Goal: Information Seeking & Learning: Learn about a topic

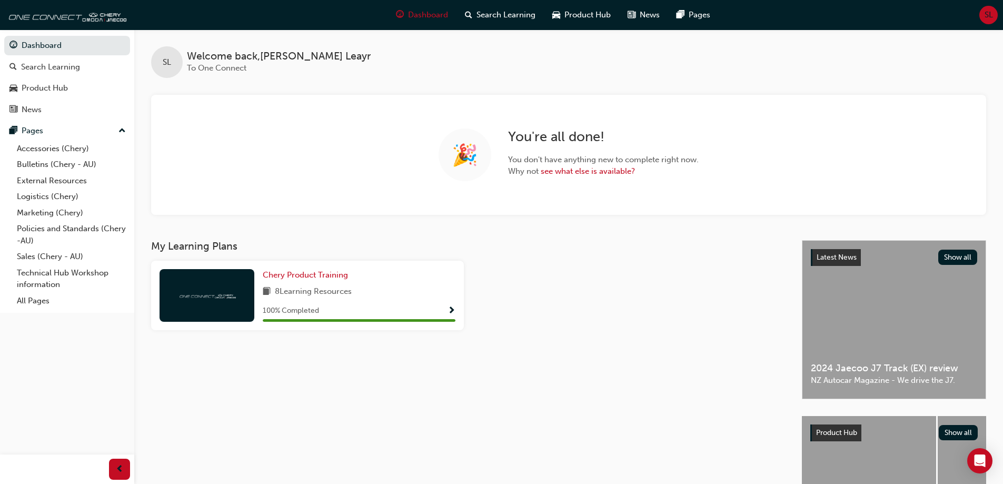
click at [543, 264] on div at bounding box center [628, 300] width 321 height 78
click at [56, 88] on div "Product Hub" at bounding box center [45, 88] width 46 height 12
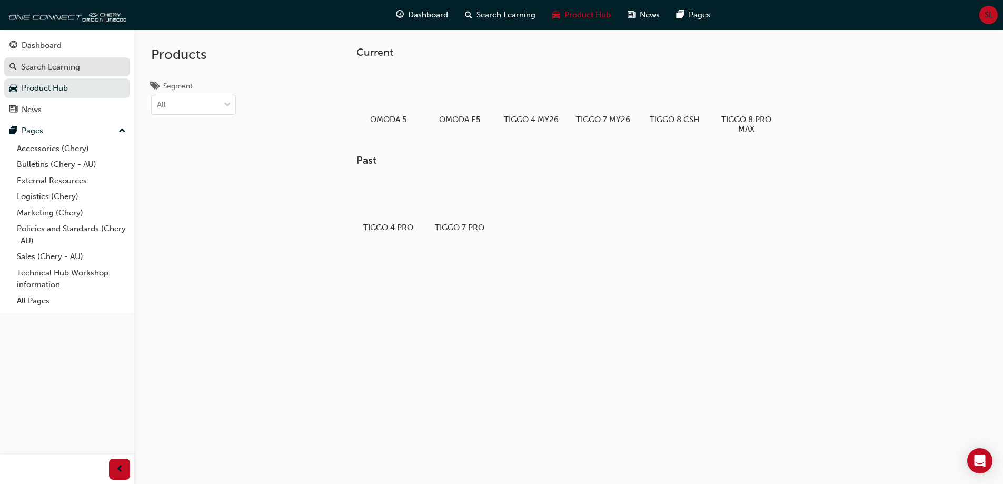
click at [61, 72] on div "Search Learning" at bounding box center [50, 67] width 59 height 12
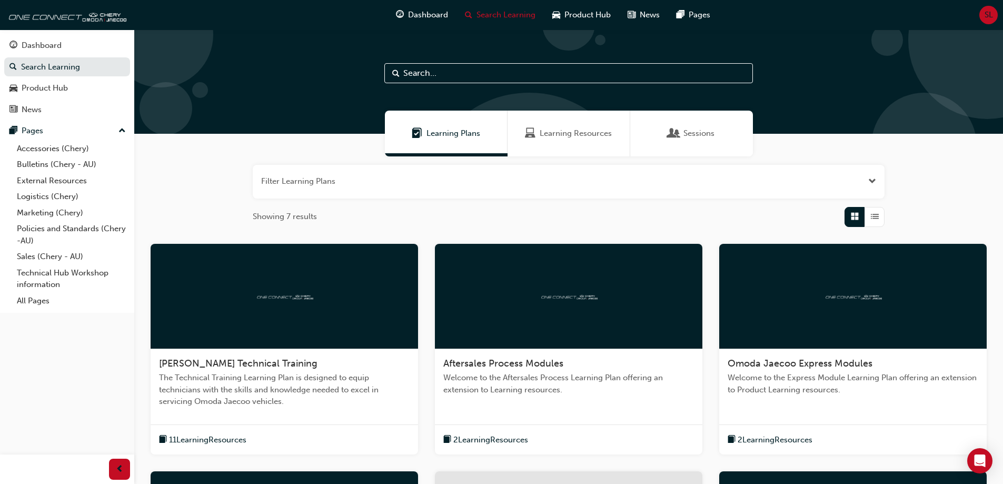
click at [572, 134] on span "Learning Resources" at bounding box center [576, 133] width 72 height 12
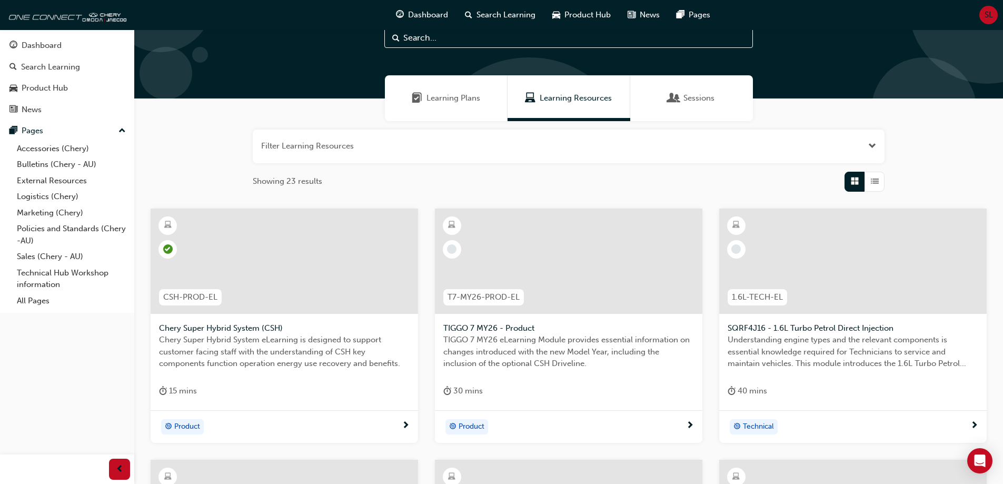
scroll to position [53, 0]
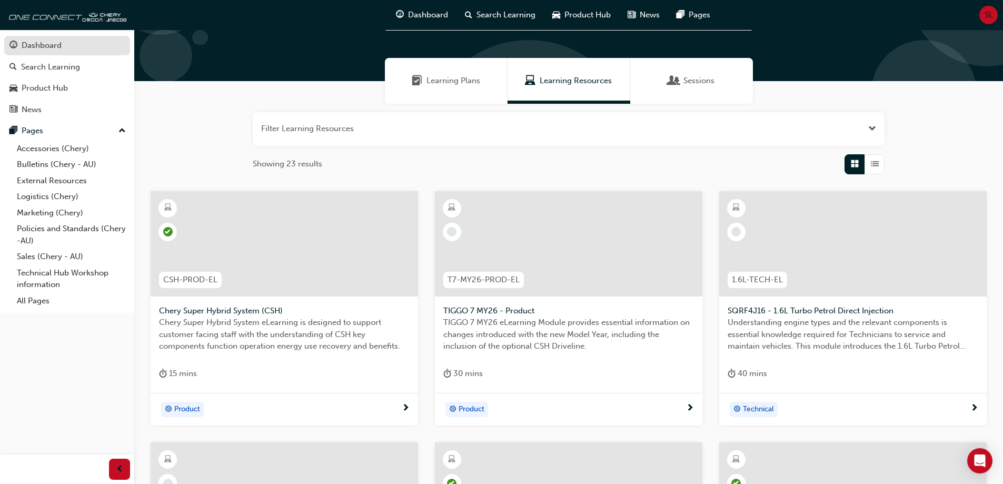
click at [61, 46] on div "Dashboard" at bounding box center [42, 45] width 40 height 12
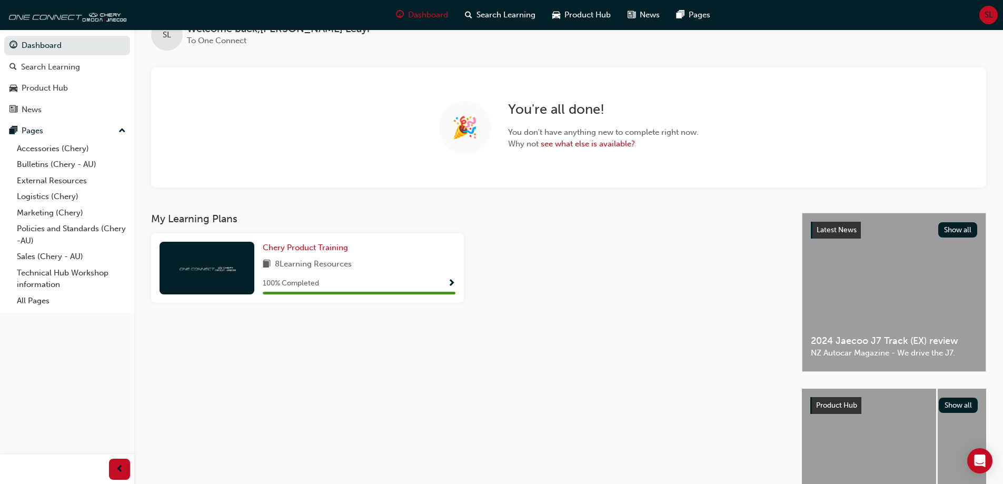
scroll to position [53, 0]
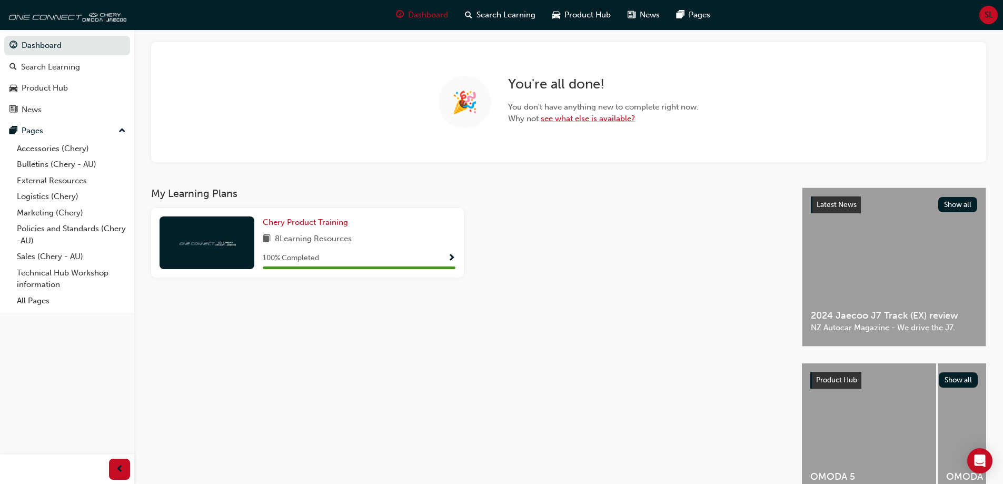
click at [570, 118] on link "see what else is available?" at bounding box center [588, 118] width 94 height 9
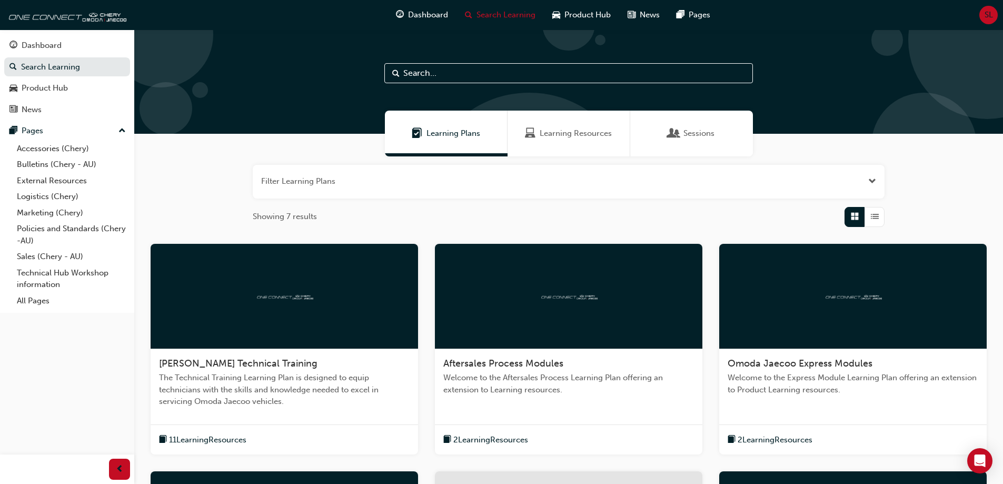
click at [720, 189] on button "button" at bounding box center [569, 182] width 632 height 34
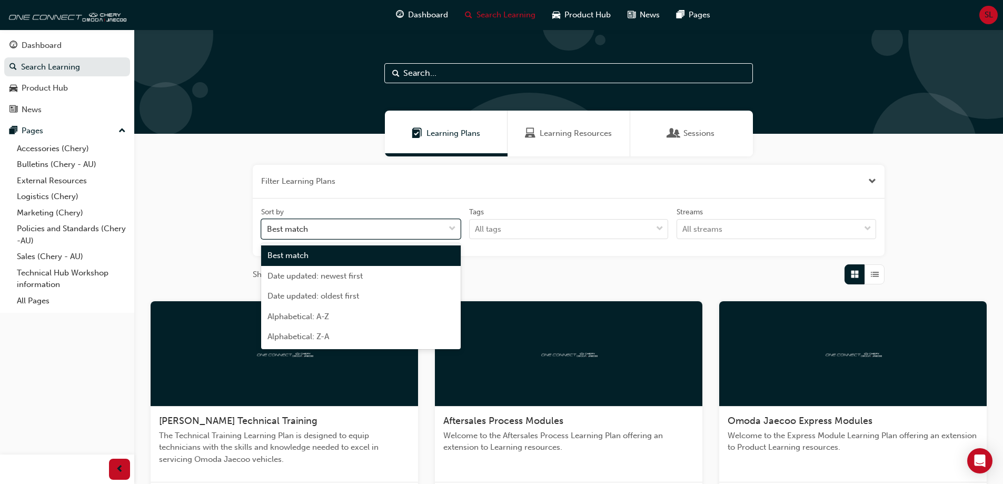
click at [430, 233] on div "Best match" at bounding box center [353, 229] width 183 height 18
click at [268, 233] on input "Sort by option Best match focused, 1 of 5. 5 results available. Use Up and Down…" at bounding box center [267, 228] width 1 height 9
click at [354, 275] on span "Date updated: newest first" at bounding box center [314, 275] width 95 height 9
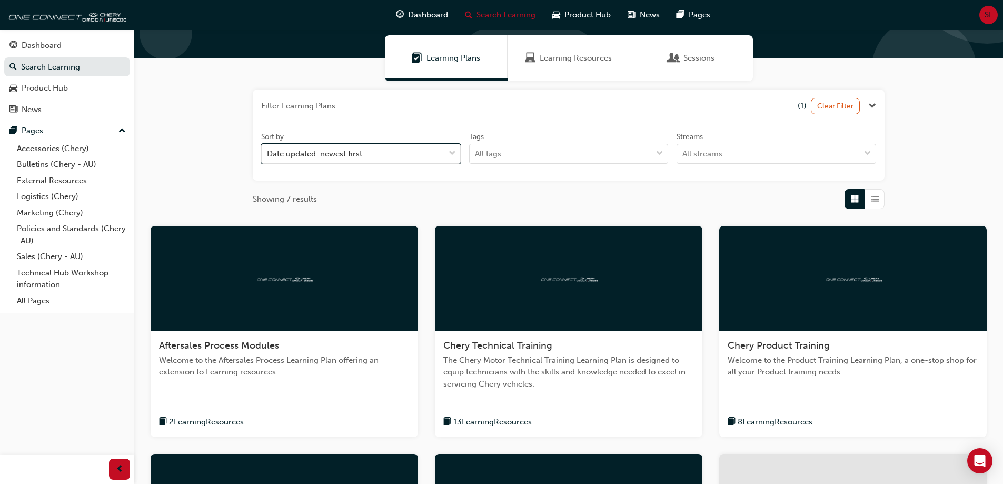
scroll to position [69, 0]
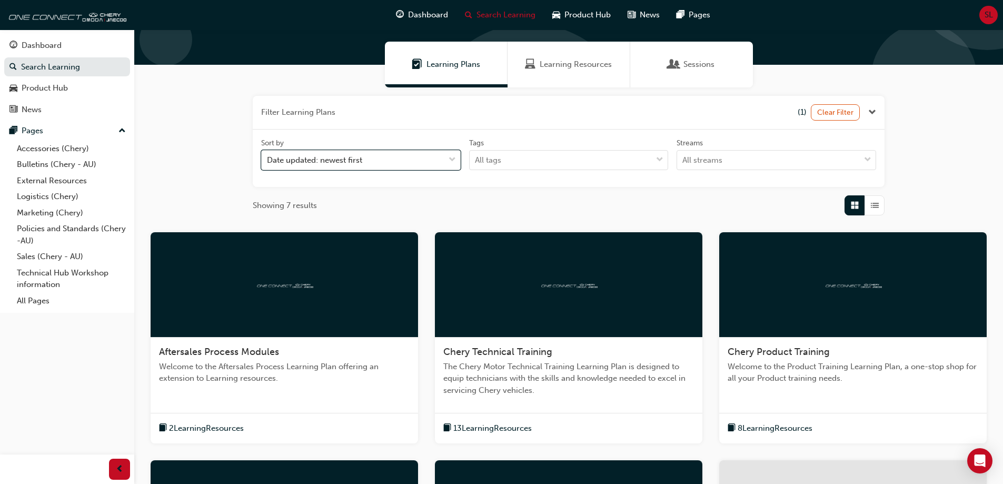
click at [552, 65] on span "Learning Resources" at bounding box center [576, 64] width 72 height 12
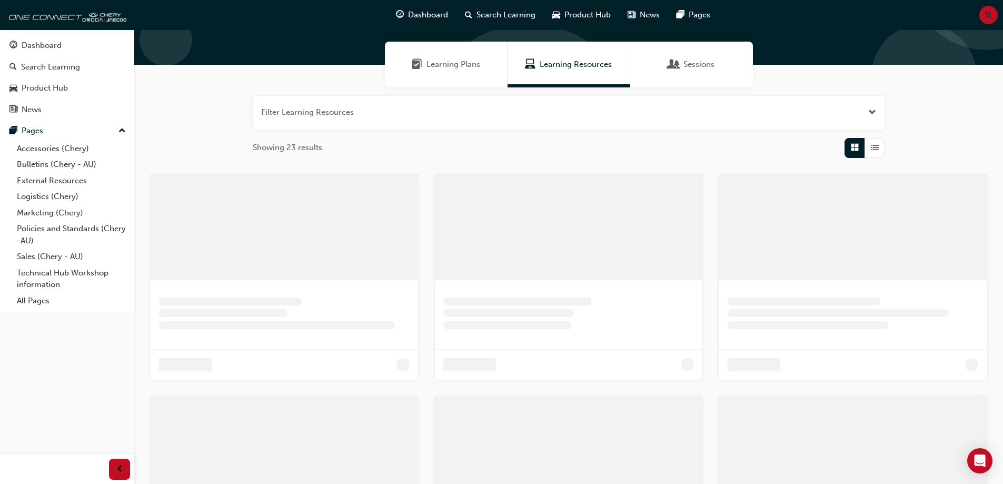
click at [420, 119] on button "button" at bounding box center [569, 113] width 632 height 34
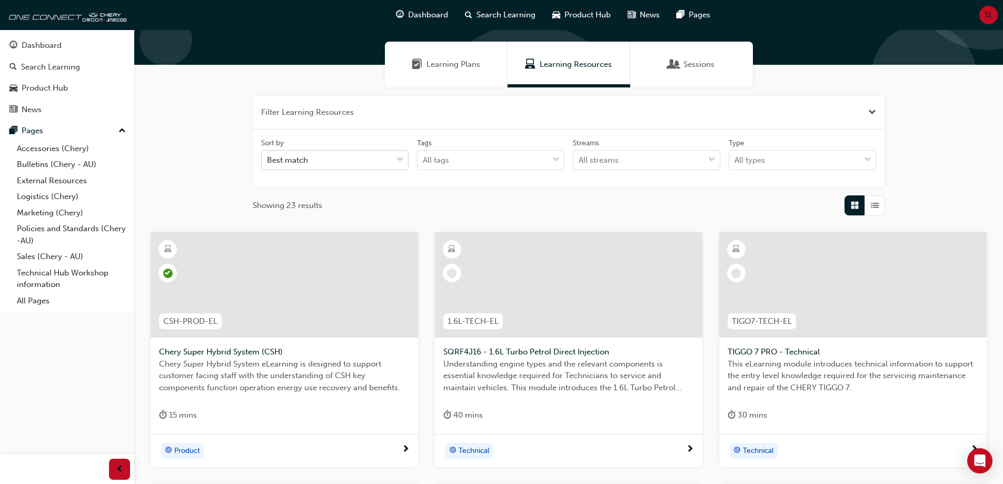
click at [327, 164] on div "Best match" at bounding box center [327, 160] width 131 height 18
click at [268, 164] on input "Sort by Best match" at bounding box center [267, 159] width 1 height 9
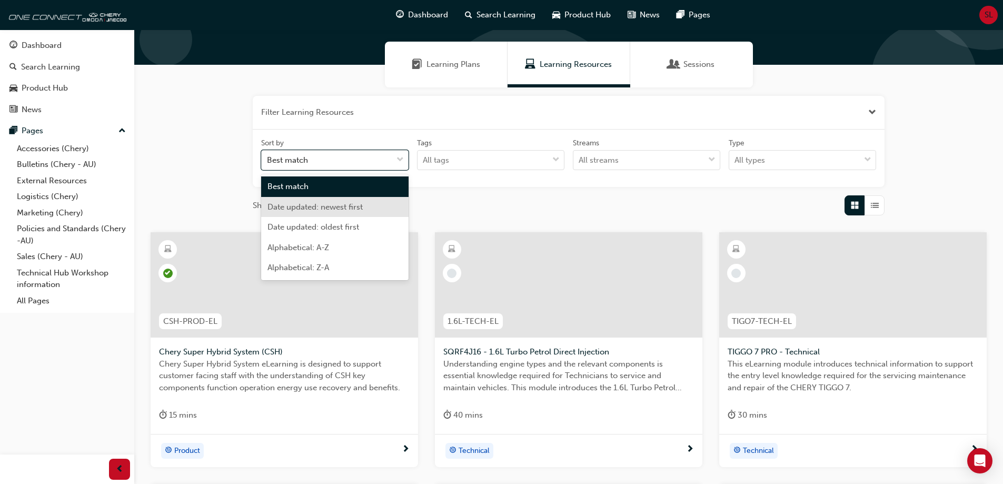
click at [326, 204] on span "Date updated: newest first" at bounding box center [314, 206] width 95 height 9
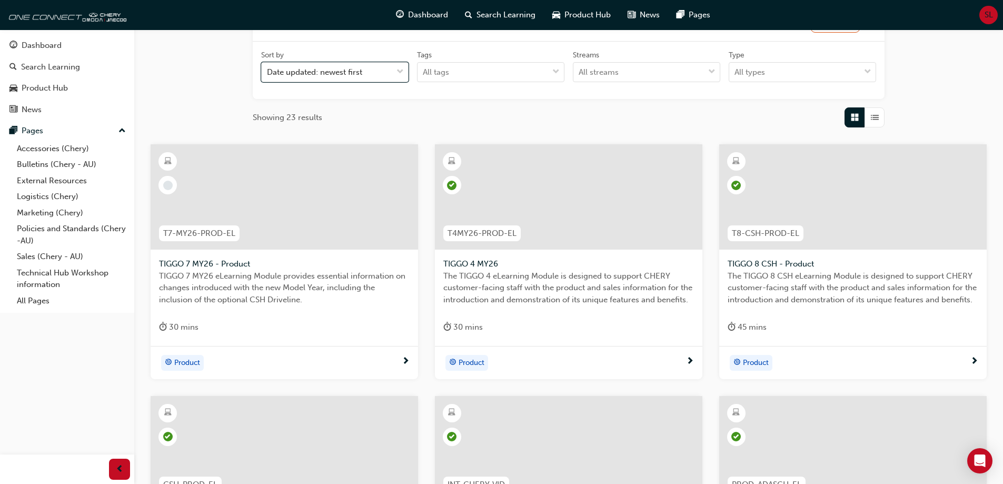
scroll to position [158, 0]
click at [231, 262] on span "TIGGO 7 MY26 - Product" at bounding box center [284, 263] width 251 height 12
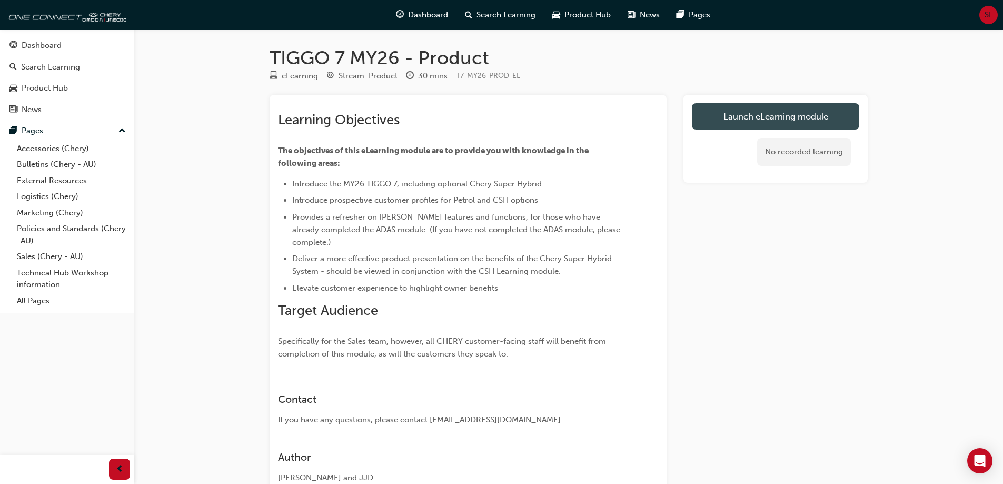
click at [791, 121] on link "Launch eLearning module" at bounding box center [775, 116] width 167 height 26
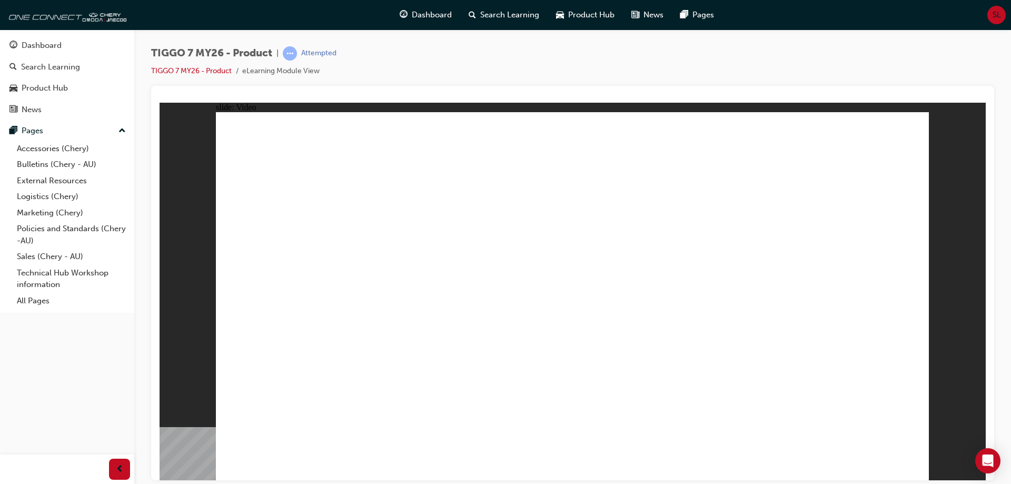
drag, startPoint x: 706, startPoint y: 201, endPoint x: 718, endPoint y: 221, distance: 23.1
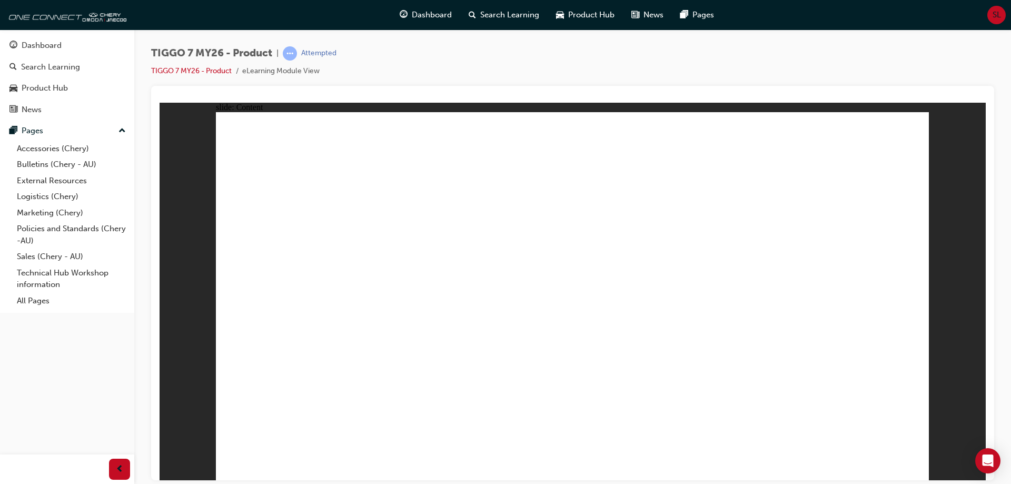
drag, startPoint x: 740, startPoint y: 288, endPoint x: 741, endPoint y: 302, distance: 13.2
drag, startPoint x: 762, startPoint y: 355, endPoint x: 794, endPoint y: 371, distance: 36.0
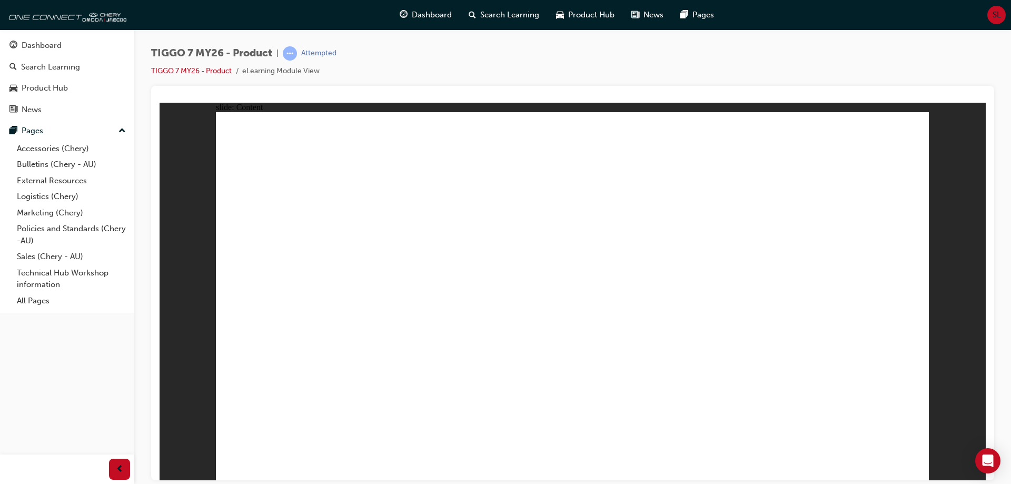
drag, startPoint x: 378, startPoint y: 272, endPoint x: 343, endPoint y: 270, distance: 34.8
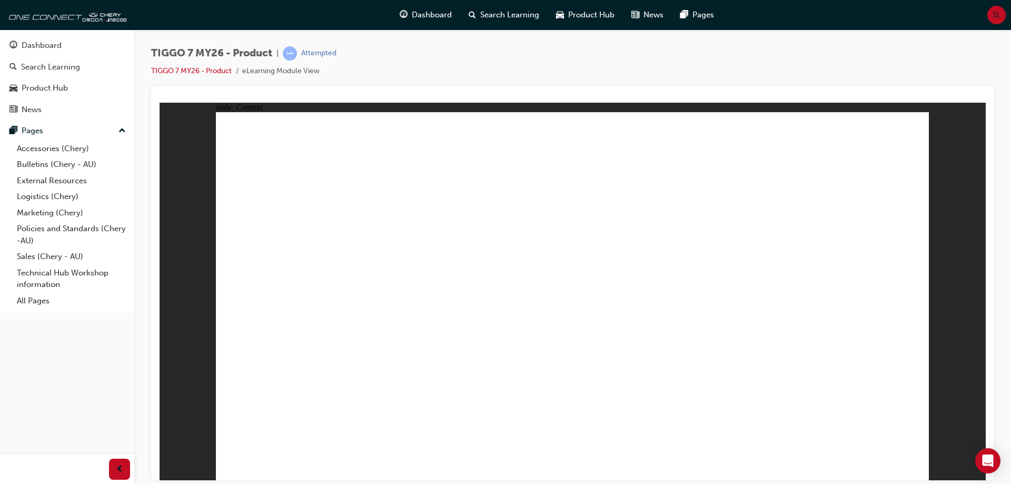
drag, startPoint x: 793, startPoint y: 355, endPoint x: 833, endPoint y: 367, distance: 41.5
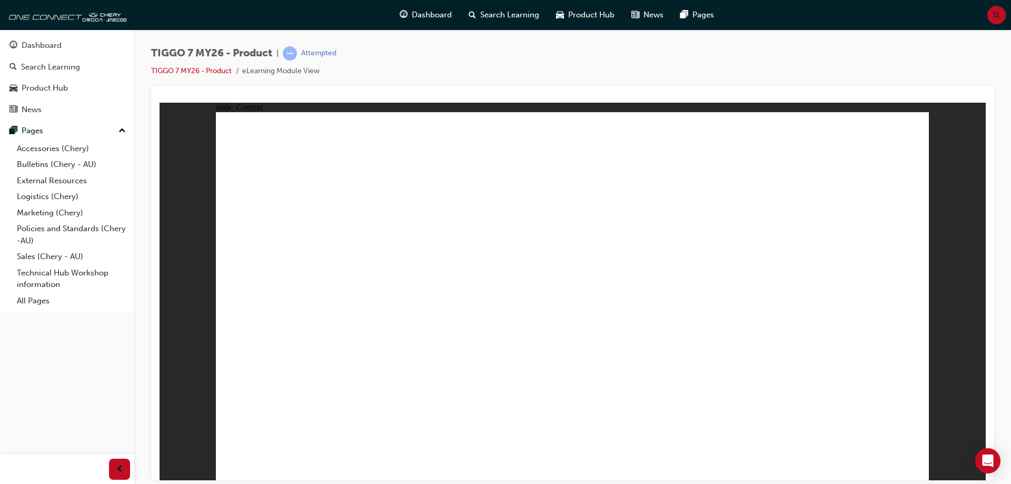
drag, startPoint x: 886, startPoint y: 461, endPoint x: 855, endPoint y: 459, distance: 31.1
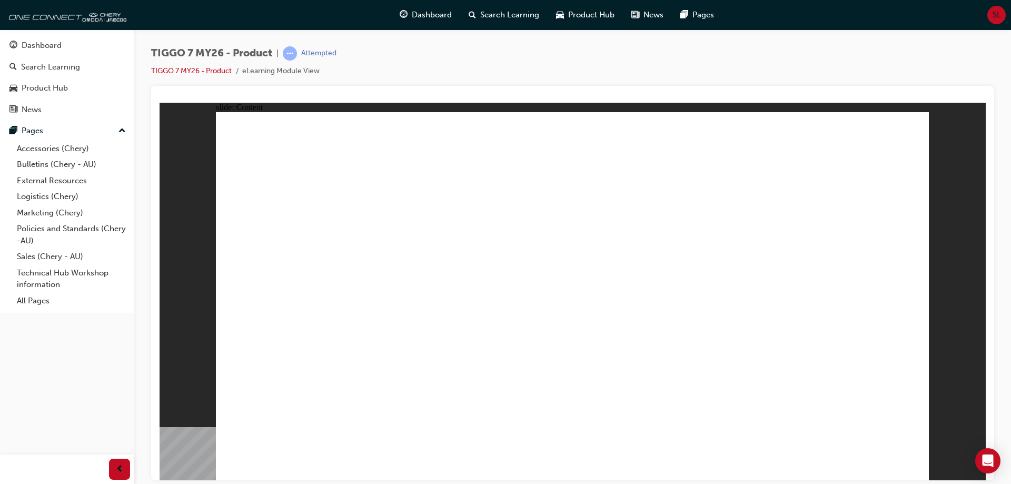
drag, startPoint x: 423, startPoint y: 339, endPoint x: 442, endPoint y: 338, distance: 19.0
